Goal: Find specific page/section: Find specific page/section

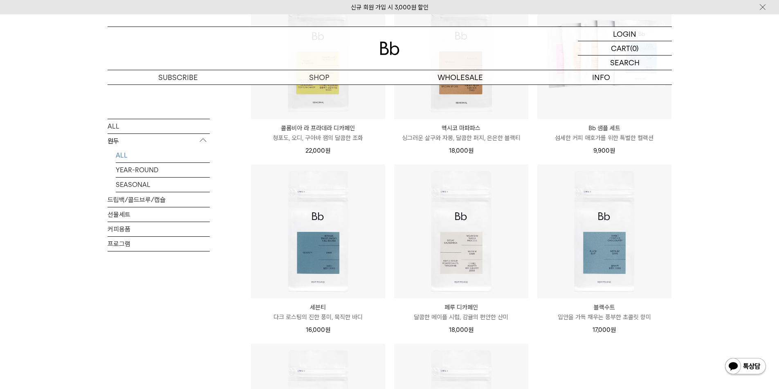
scroll to position [531, 0]
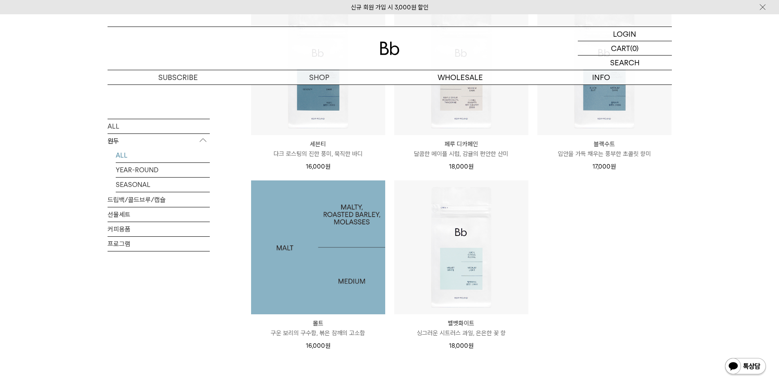
click at [327, 260] on img at bounding box center [318, 248] width 134 height 134
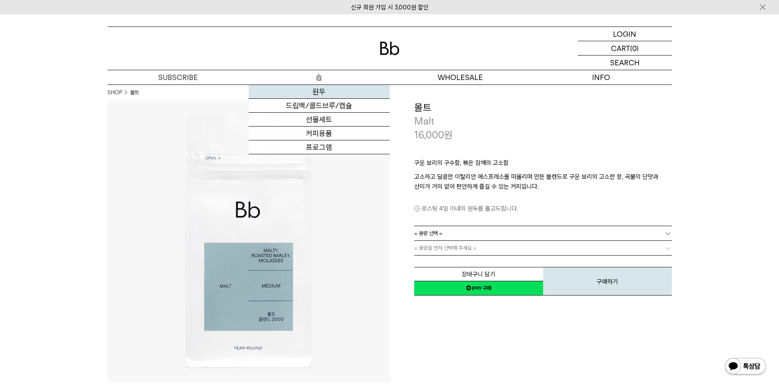
click at [331, 95] on link "원두" at bounding box center [318, 92] width 141 height 14
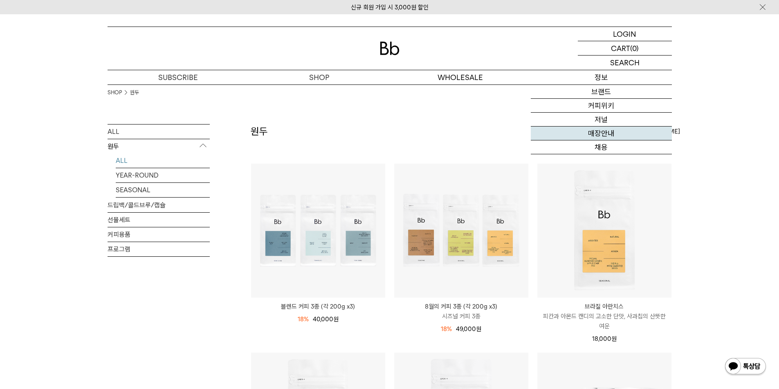
click at [602, 139] on link "매장안내" at bounding box center [600, 134] width 141 height 14
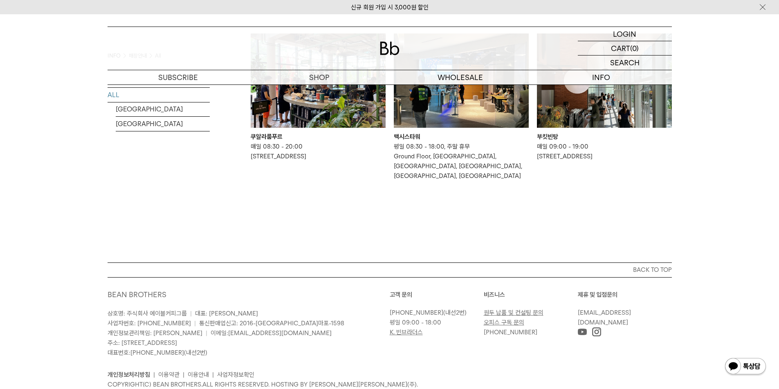
scroll to position [662, 0]
